Goal: Task Accomplishment & Management: Complete application form

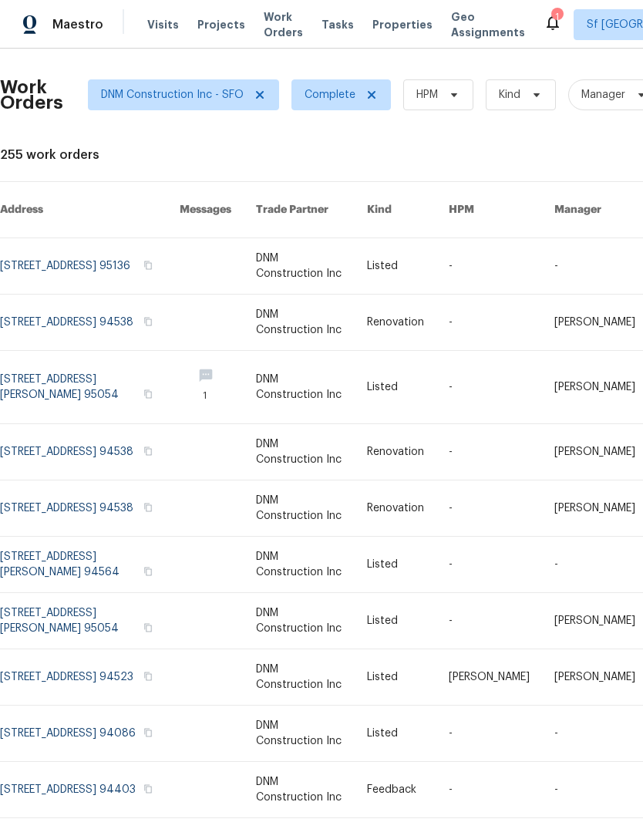
click at [152, 26] on span "Visits" at bounding box center [163, 24] width 32 height 15
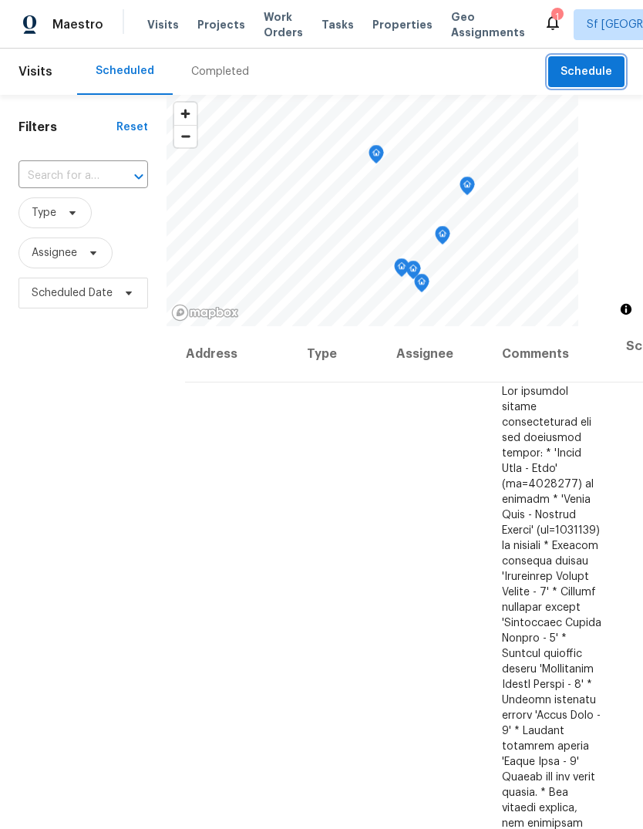
click at [581, 74] on span "Schedule" at bounding box center [586, 71] width 52 height 19
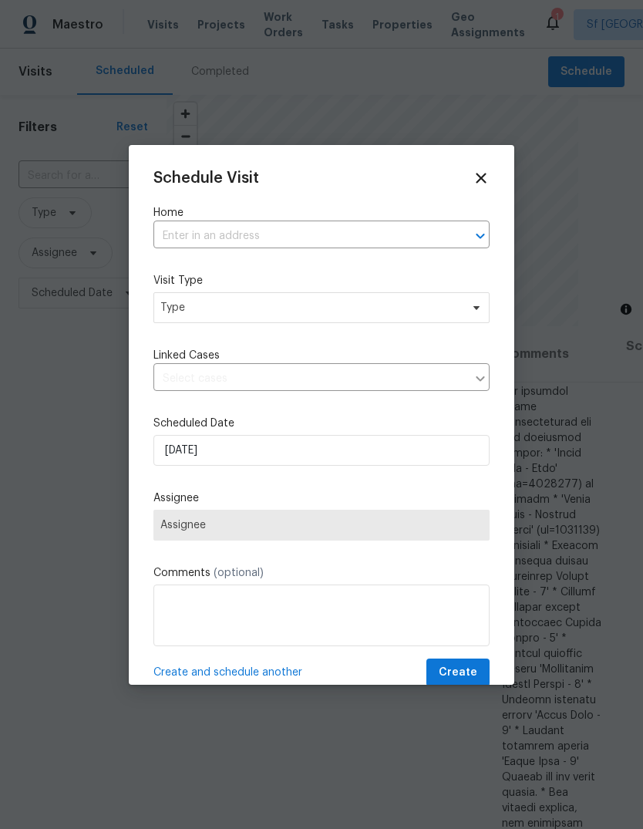
click at [256, 212] on label "Home" at bounding box center [321, 212] width 336 height 15
click at [286, 247] on input "text" at bounding box center [299, 236] width 293 height 24
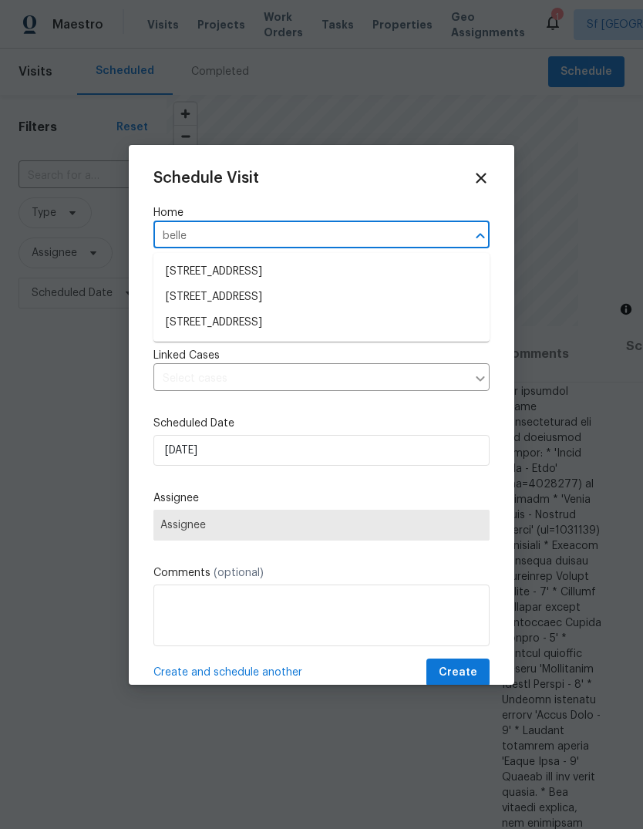
type input "bellez"
click at [183, 294] on li "[STREET_ADDRESS]" at bounding box center [321, 296] width 336 height 25
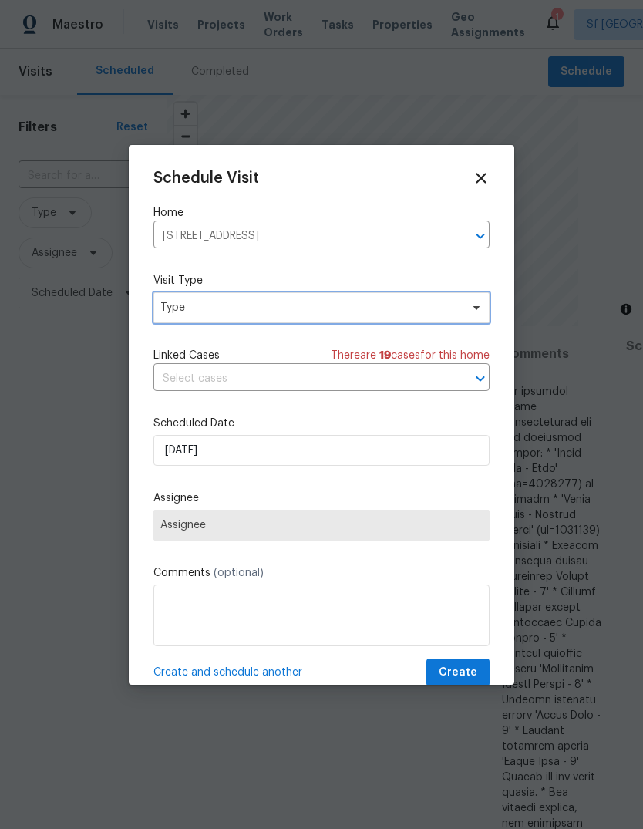
click at [172, 303] on span "Type" at bounding box center [310, 307] width 300 height 15
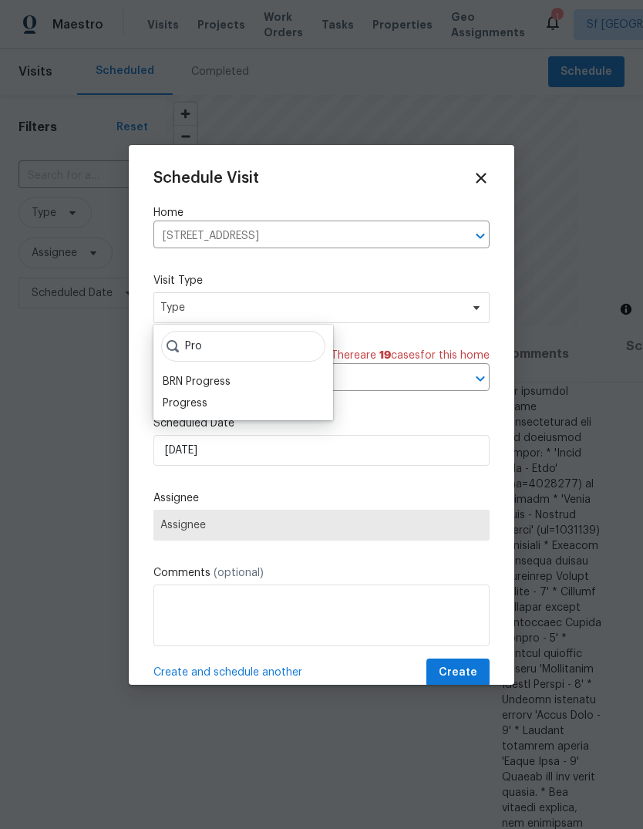
type input "Pro"
click at [174, 401] on div "Progress" at bounding box center [185, 402] width 45 height 15
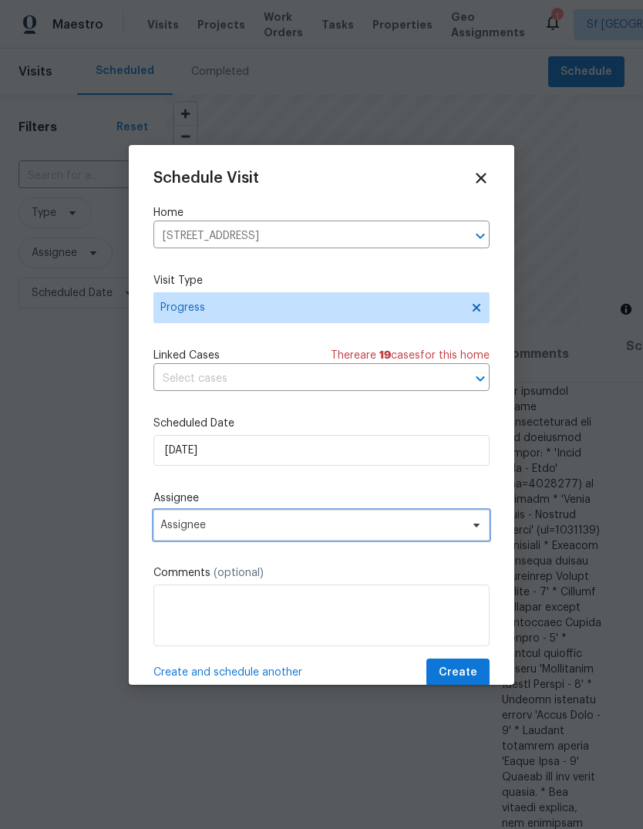
click at [169, 519] on span "Assignee" at bounding box center [321, 525] width 336 height 31
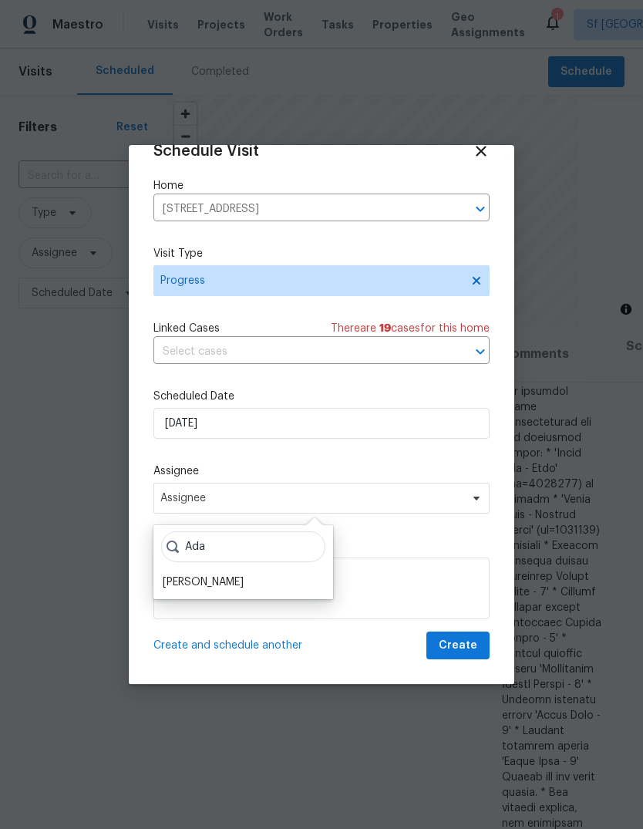
scroll to position [30, 0]
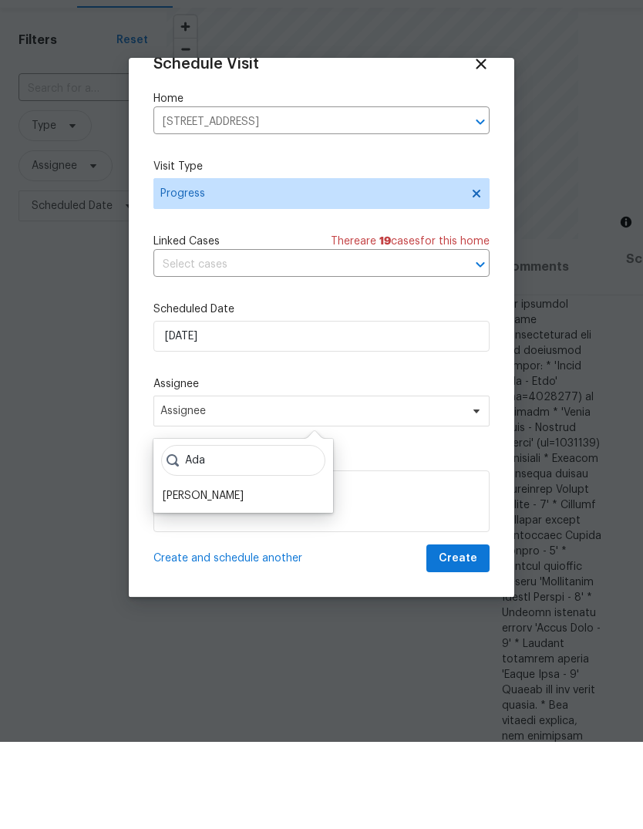
type input "Ada"
click at [176, 575] on div "[PERSON_NAME]" at bounding box center [203, 582] width 81 height 15
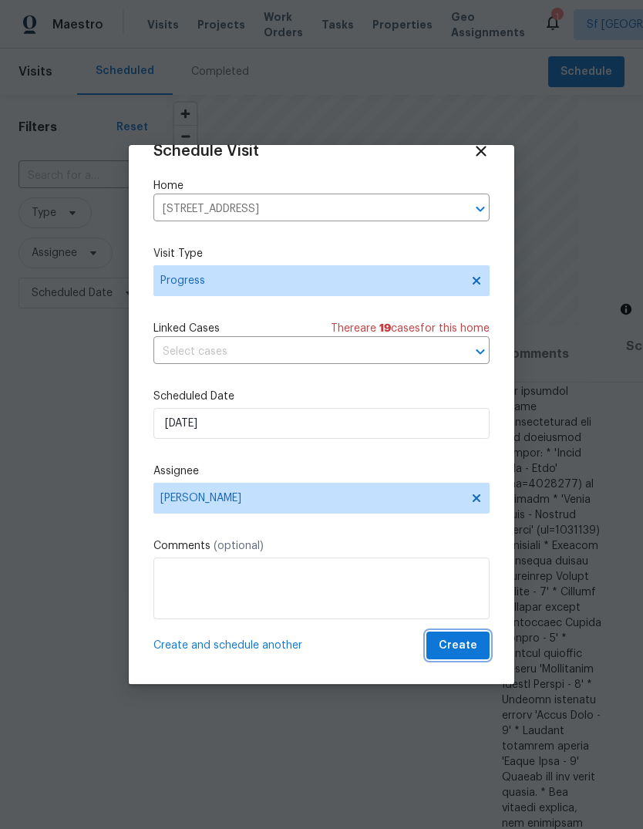
click at [476, 648] on span "Create" at bounding box center [458, 645] width 39 height 19
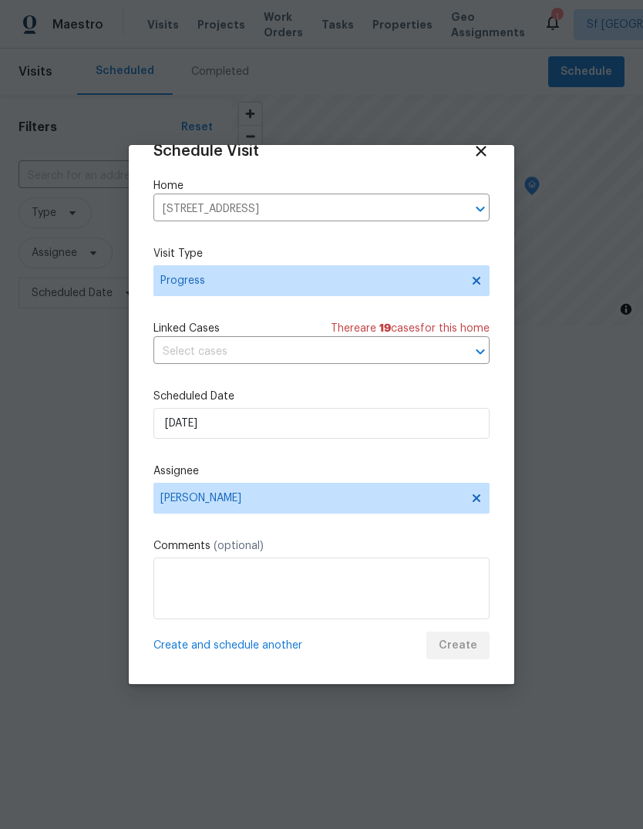
scroll to position [0, 0]
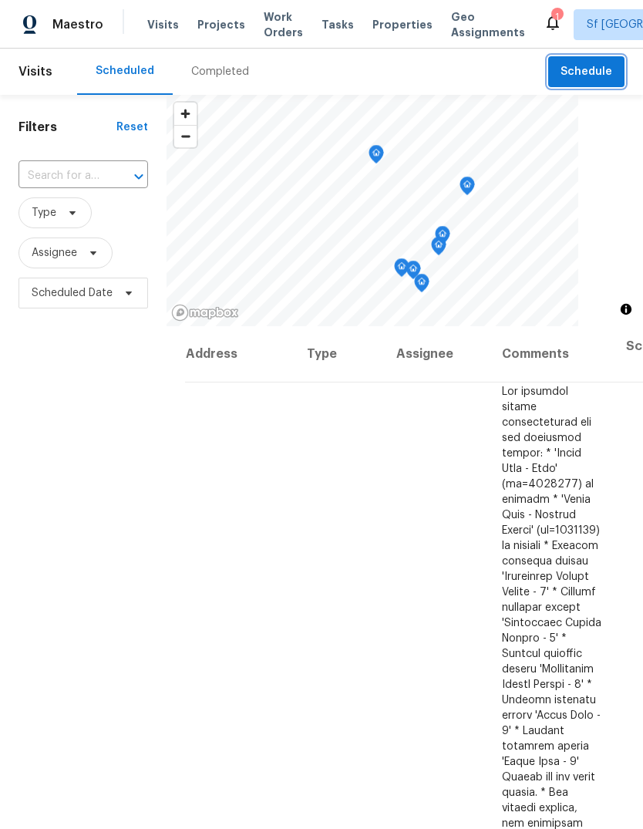
click at [587, 65] on span "Schedule" at bounding box center [586, 71] width 52 height 19
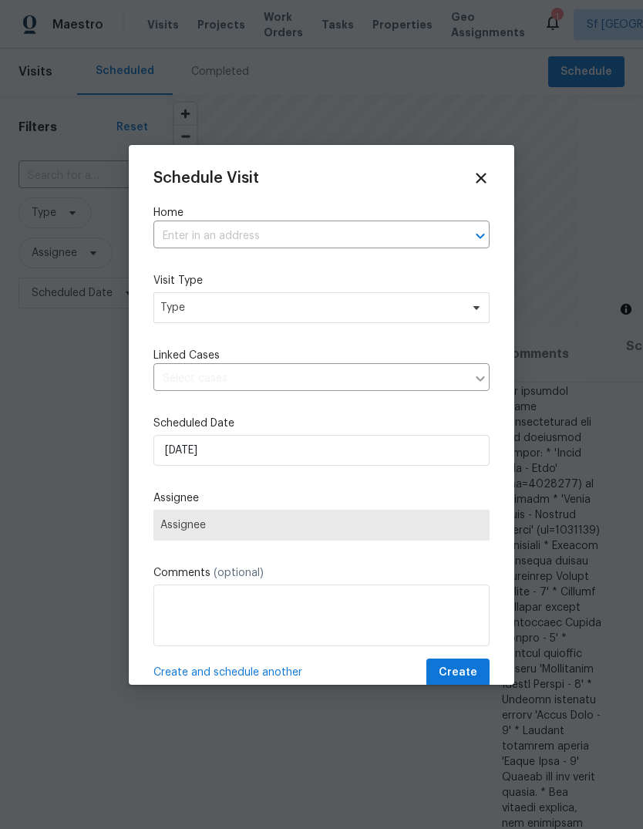
click at [187, 238] on input "text" at bounding box center [299, 236] width 293 height 24
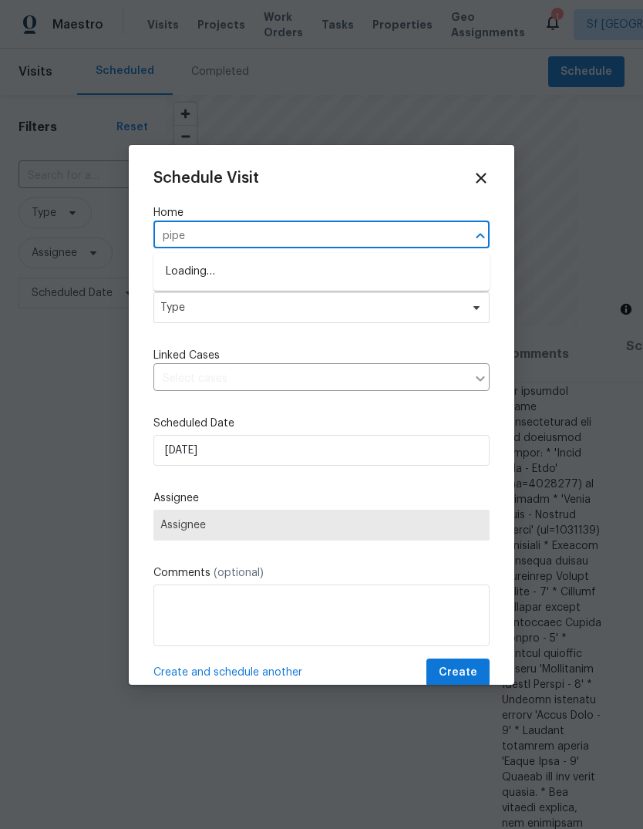
type input "piper"
click at [178, 295] on li "[STREET_ADDRESS]" at bounding box center [321, 296] width 336 height 25
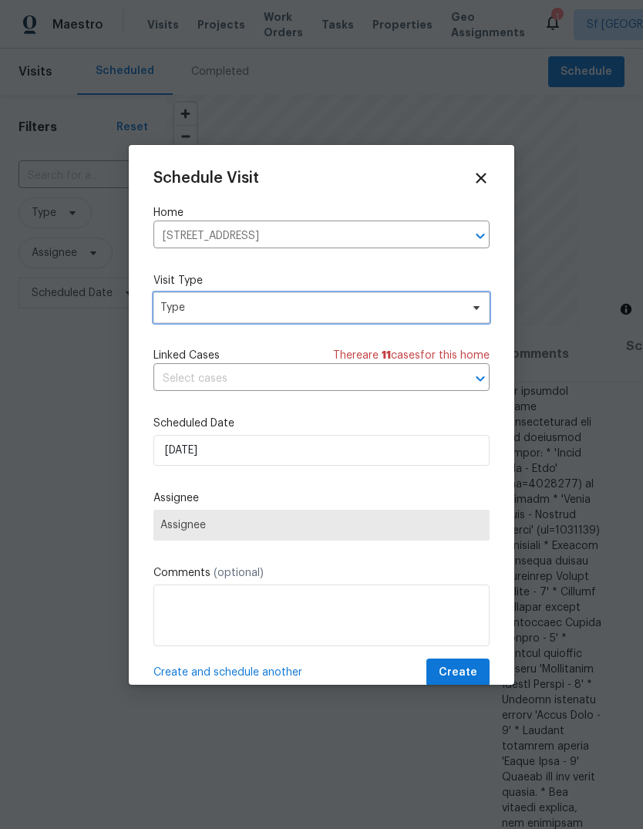
click at [170, 310] on span "Type" at bounding box center [310, 307] width 300 height 15
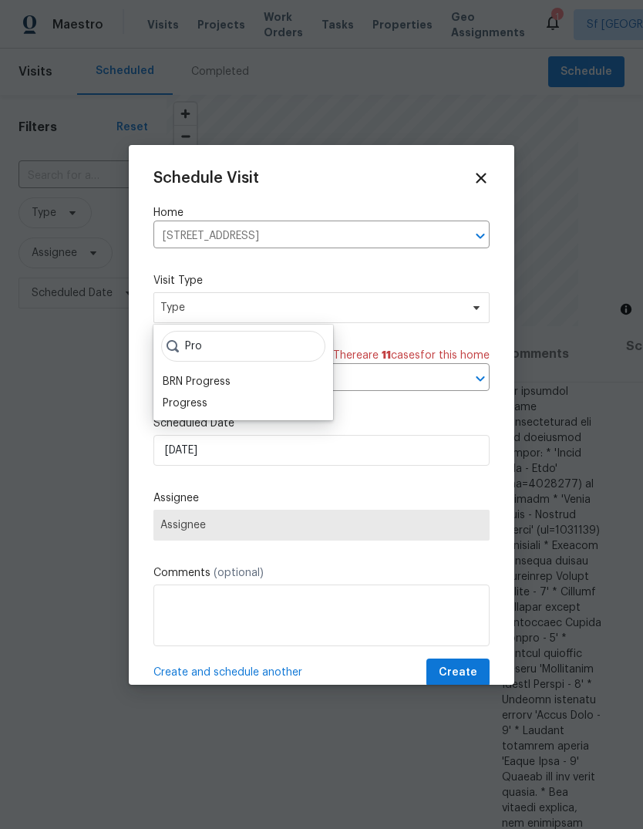
type input "Pro"
click at [170, 402] on div "Progress" at bounding box center [185, 402] width 45 height 15
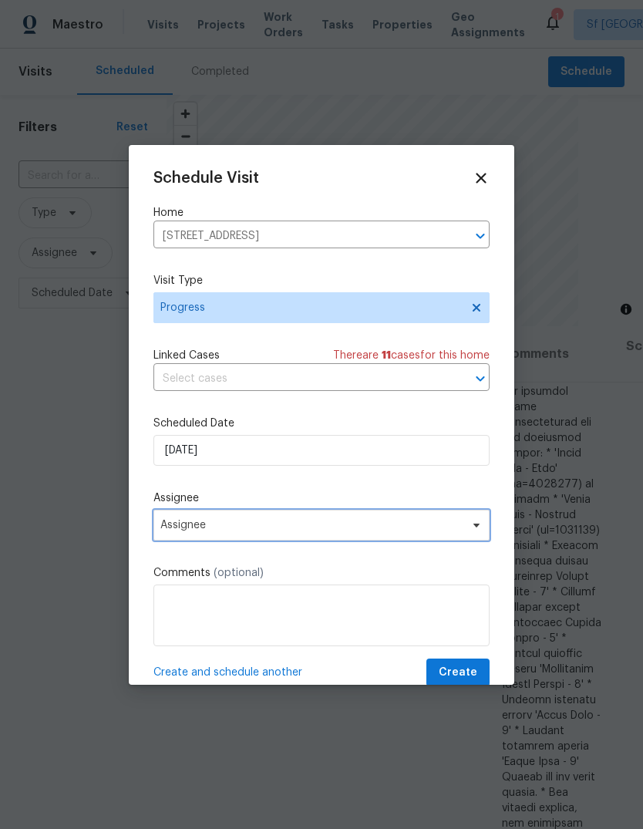
click at [166, 527] on span "Assignee" at bounding box center [311, 525] width 302 height 12
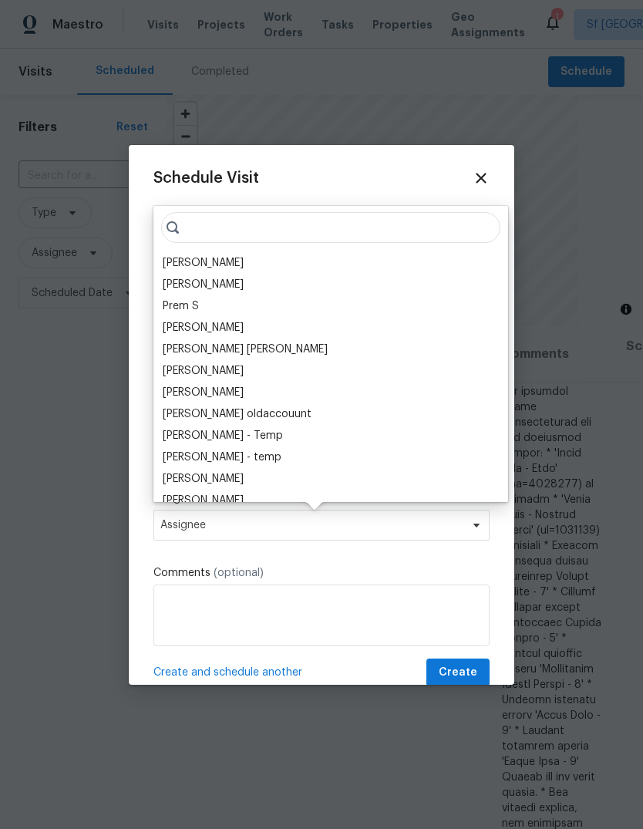
click at [168, 256] on div "[PERSON_NAME]" at bounding box center [203, 262] width 81 height 15
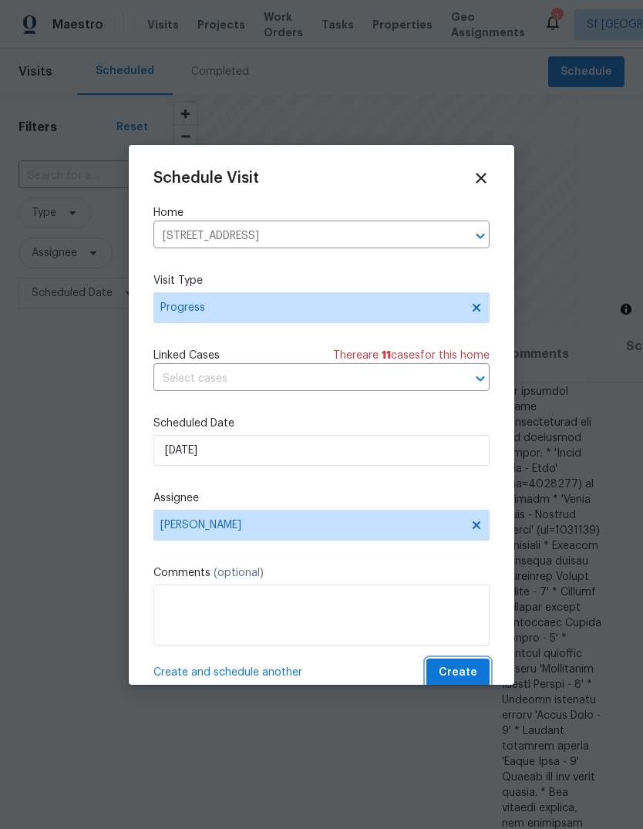
click at [462, 676] on span "Create" at bounding box center [458, 672] width 39 height 19
